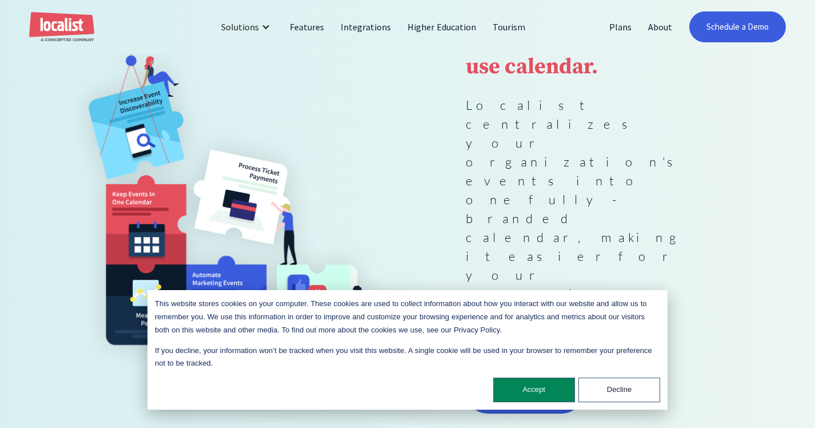
scroll to position [157, 0]
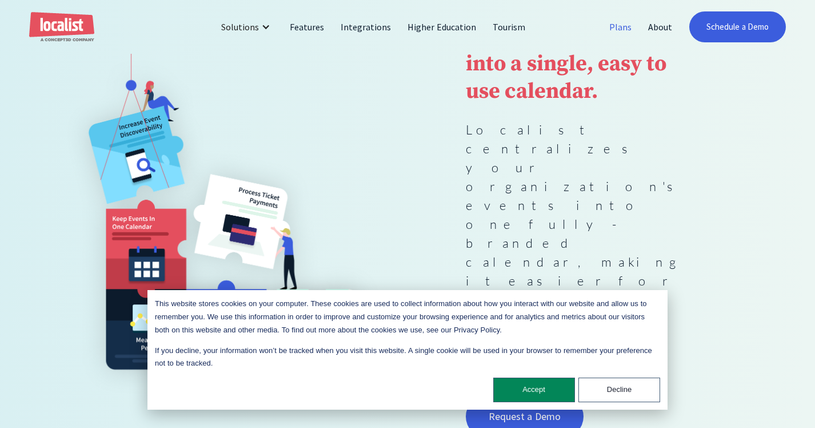
click at [620, 22] on link "Plans" at bounding box center [620, 26] width 39 height 27
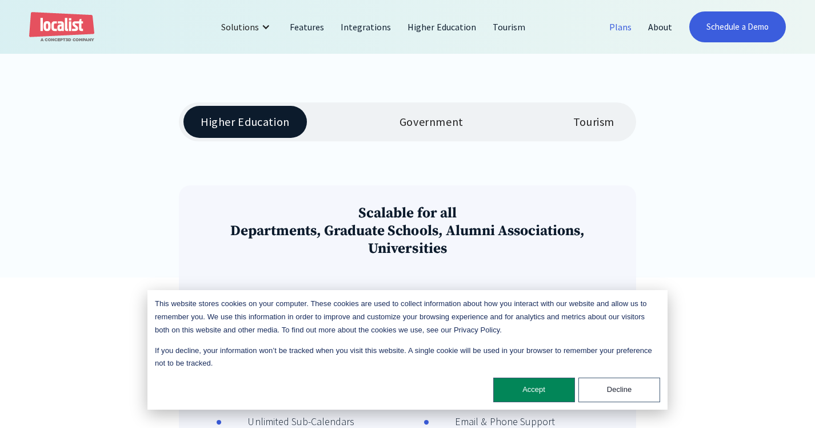
scroll to position [224, 0]
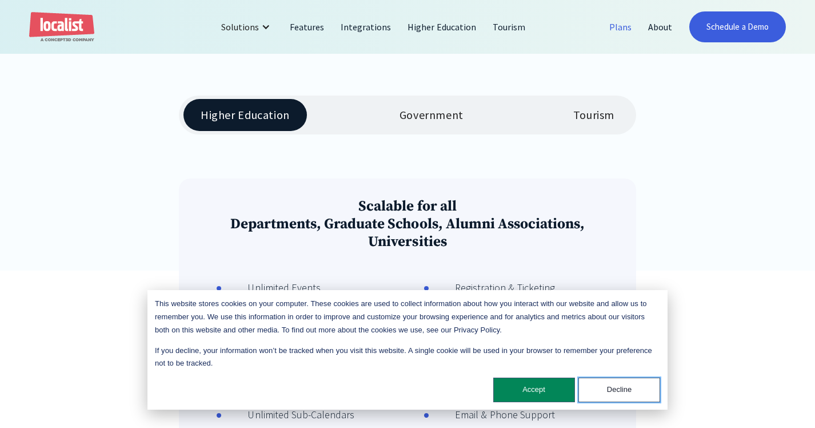
click at [602, 393] on button "Decline" at bounding box center [619, 389] width 82 height 25
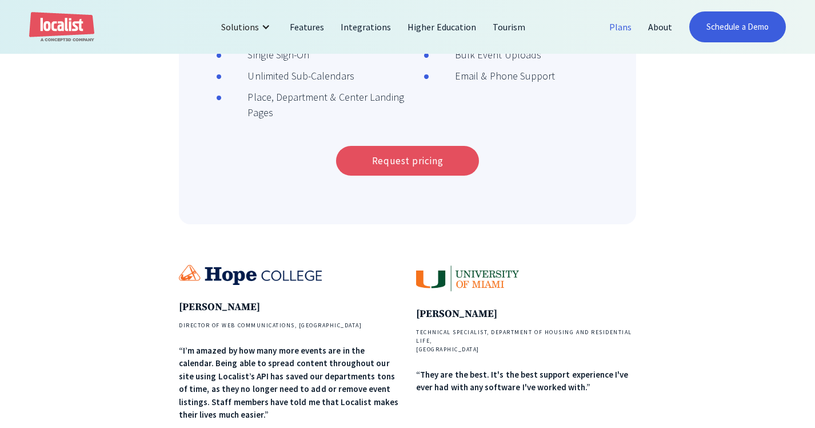
scroll to position [636, 0]
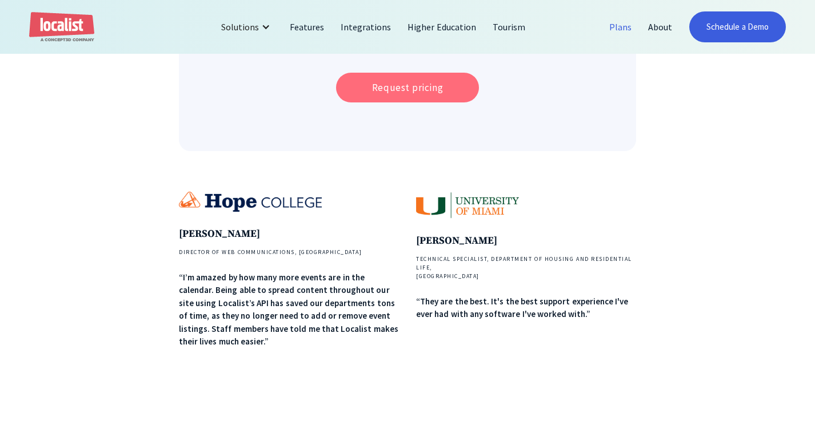
click at [423, 73] on link "Request pricing" at bounding box center [407, 88] width 143 height 30
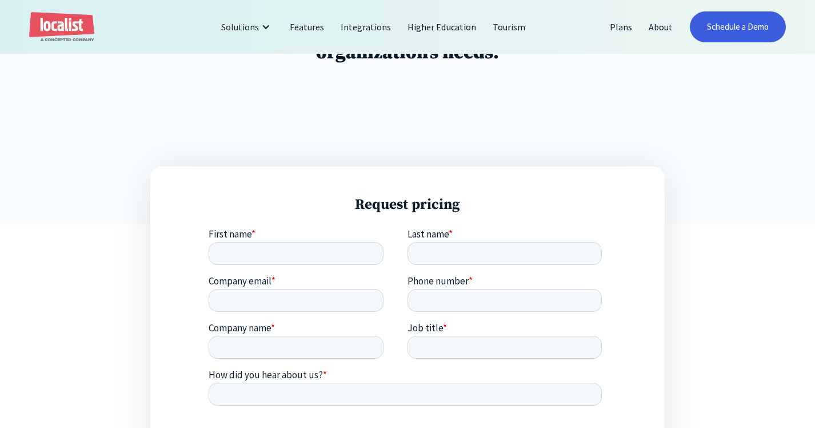
scroll to position [363, 0]
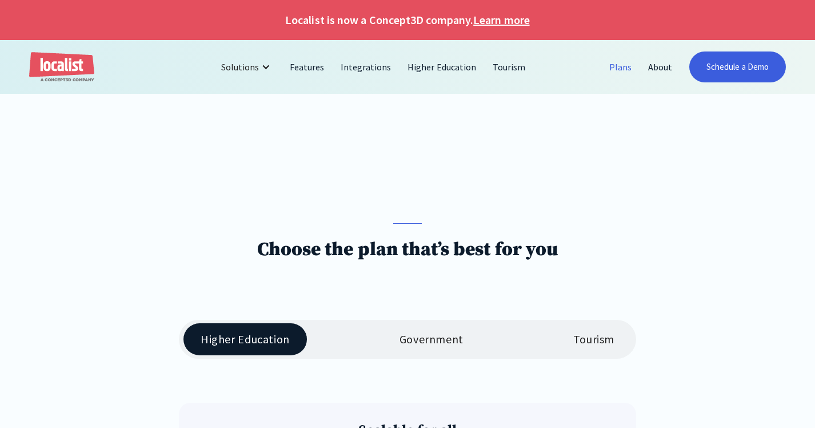
scroll to position [636, 0]
